Goal: Find specific page/section: Find specific page/section

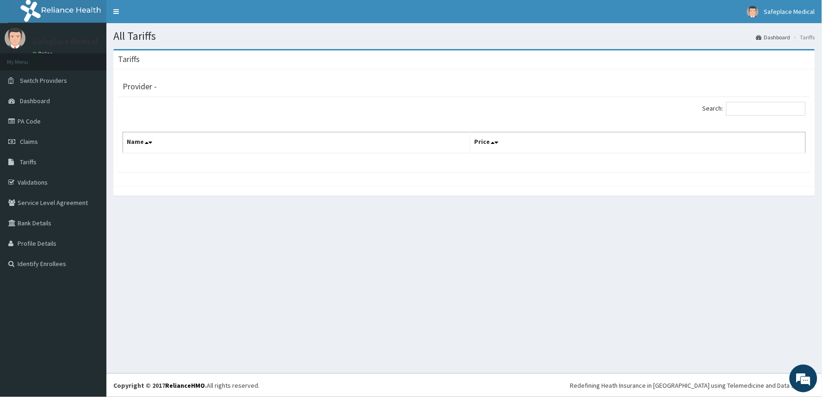
click at [265, 145] on th "Name" at bounding box center [296, 142] width 347 height 21
click at [773, 109] on input "Search:" at bounding box center [766, 109] width 80 height 14
click at [178, 148] on th "Name" at bounding box center [296, 142] width 347 height 21
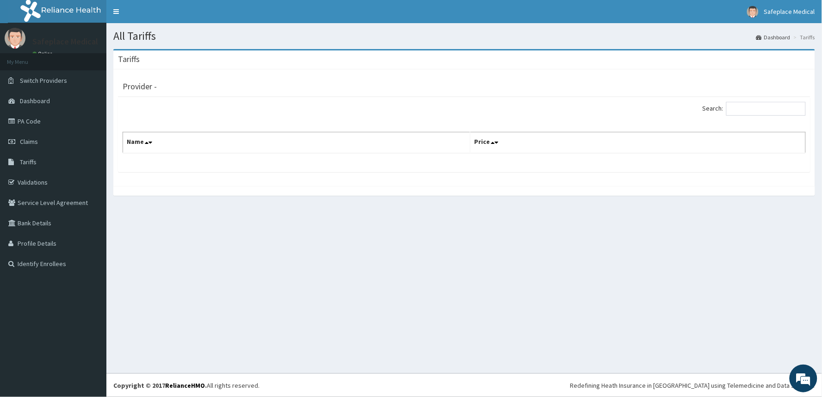
click at [176, 142] on th "Name" at bounding box center [296, 142] width 347 height 21
click at [183, 80] on div "Provider -" at bounding box center [464, 85] width 683 height 13
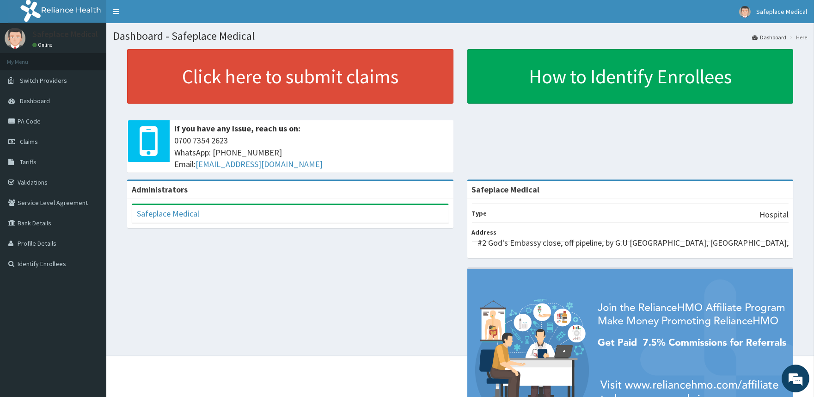
click at [33, 162] on span "Tariffs" at bounding box center [28, 162] width 17 height 8
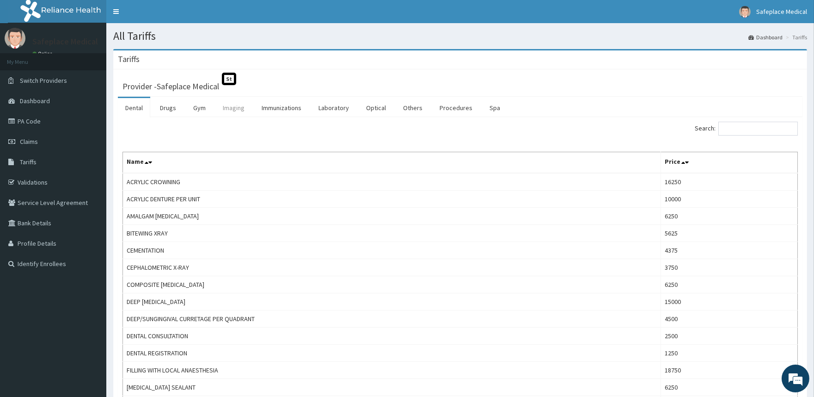
click at [227, 109] on link "Imaging" at bounding box center [233, 107] width 37 height 19
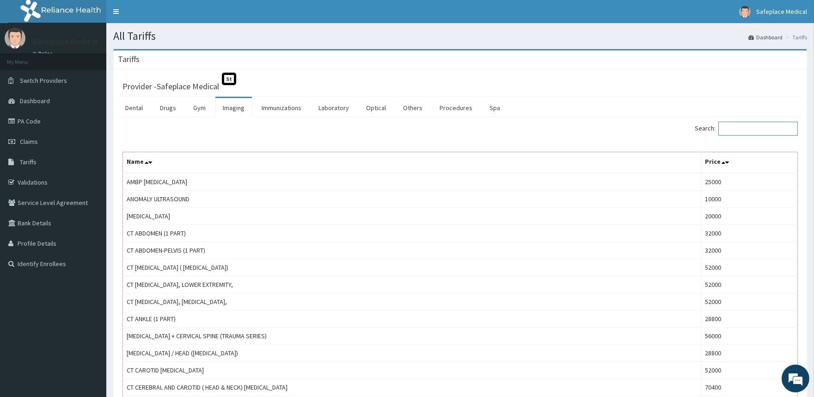
click at [769, 126] on input "Search:" at bounding box center [758, 129] width 80 height 14
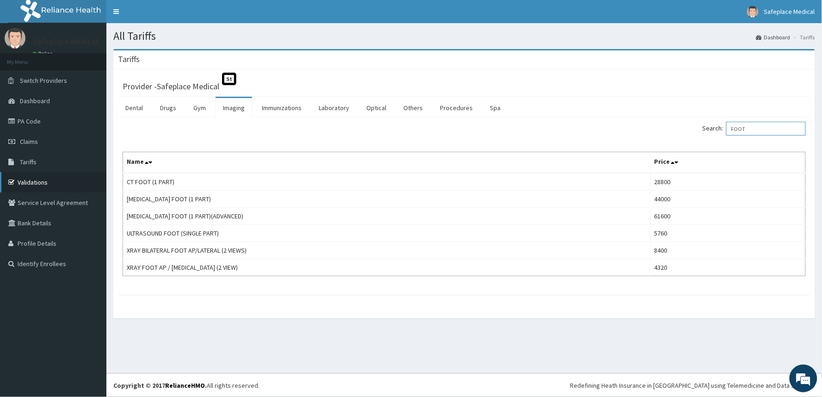
type input "FOOT"
click at [35, 183] on link "Validations" at bounding box center [53, 182] width 106 height 20
